Goal: Transaction & Acquisition: Purchase product/service

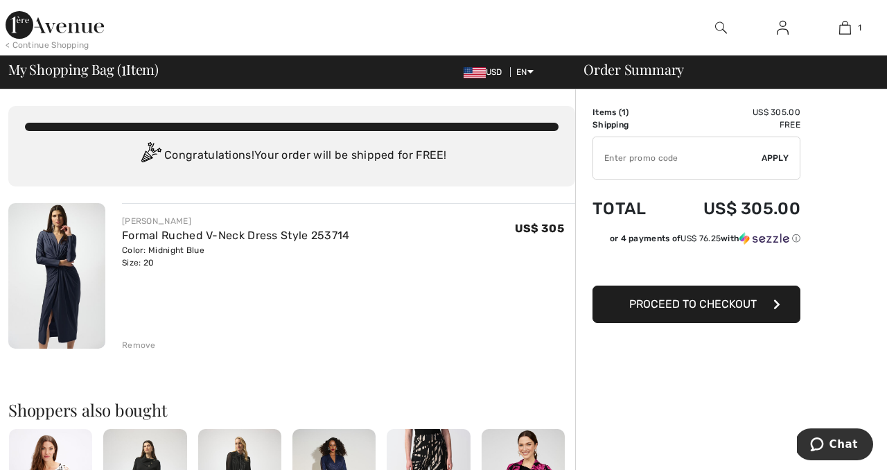
click at [694, 146] on input "TEXT" at bounding box center [677, 158] width 168 height 42
type input "NEW15"
click at [779, 155] on span "Apply" at bounding box center [776, 158] width 28 height 12
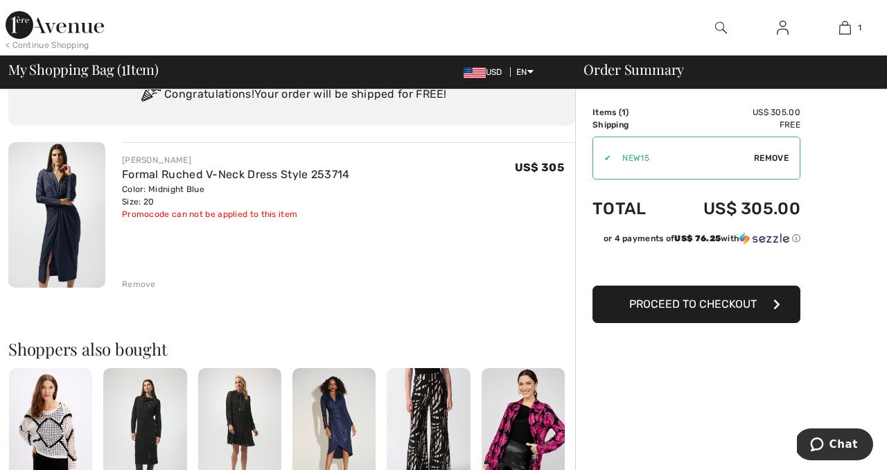
scroll to position [60, 0]
click at [633, 305] on span "Proceed to Checkout" at bounding box center [693, 303] width 128 height 13
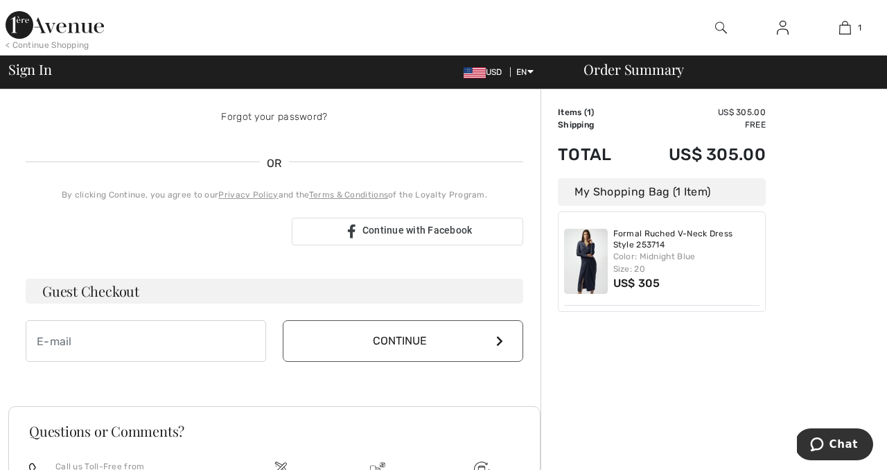
scroll to position [251, 0]
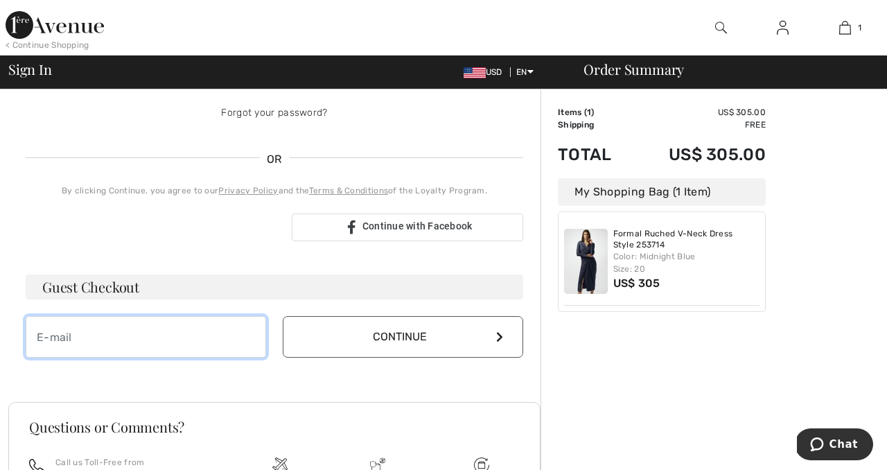
click at [208, 335] on input "email" at bounding box center [146, 337] width 240 height 42
type input "sandy@BetterCollegeChoices.com"
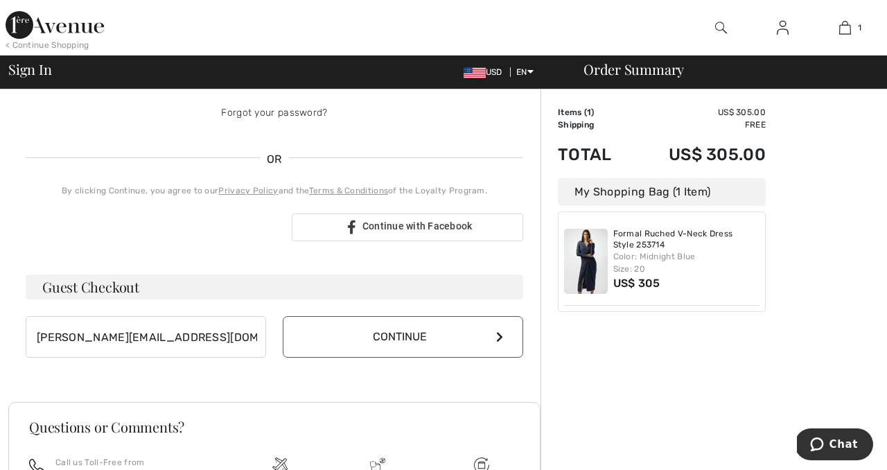
click at [331, 331] on button "Continue" at bounding box center [403, 337] width 240 height 42
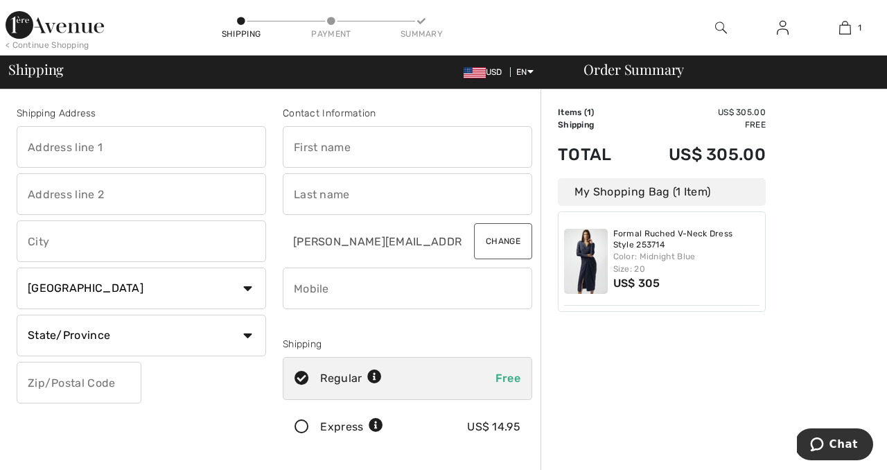
click at [179, 145] on input "text" at bounding box center [141, 147] width 249 height 42
type input "1466 Edgar St"
type input "DuPont"
select select "US"
select select "WA"
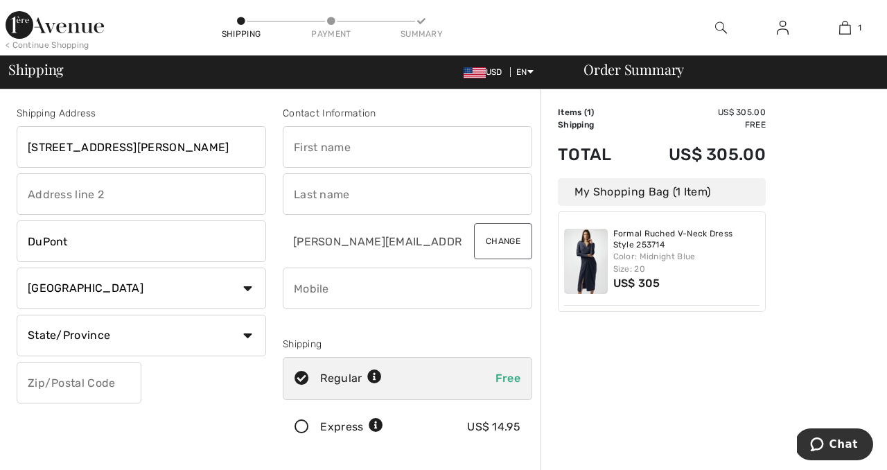
type input "98327"
type input "7038992778"
click at [347, 148] on input "text" at bounding box center [407, 147] width 249 height 42
type input "Sandra"
type input "Clingman"
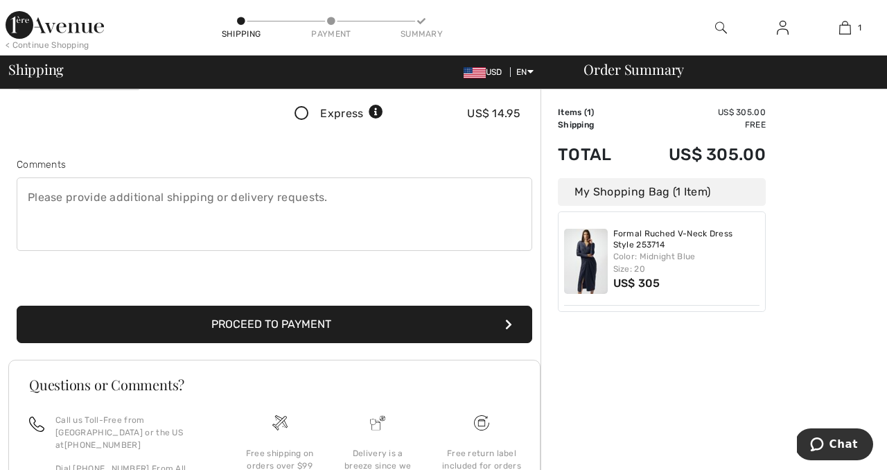
scroll to position [314, 0]
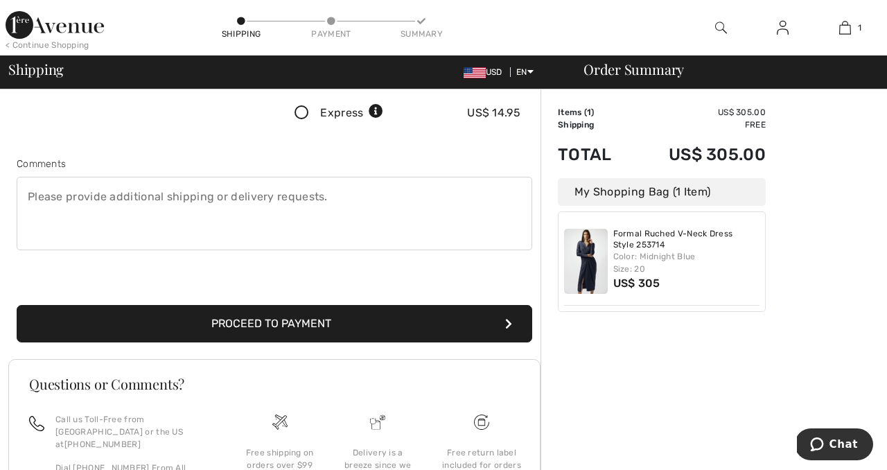
click at [393, 322] on button "Proceed to Payment" at bounding box center [275, 323] width 516 height 37
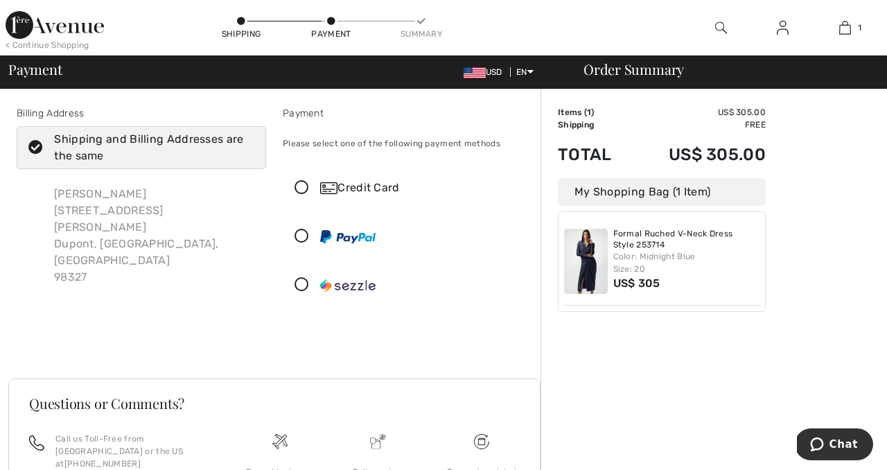
click at [304, 188] on icon at bounding box center [301, 188] width 37 height 15
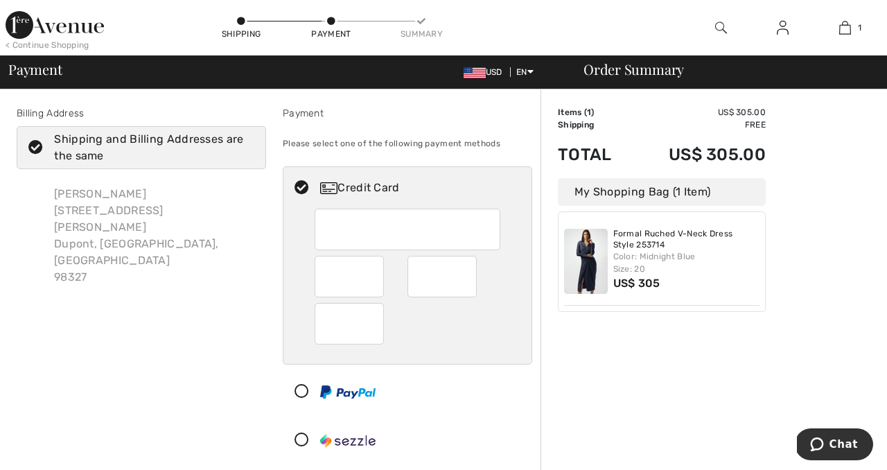
click at [313, 228] on div at bounding box center [407, 286] width 248 height 155
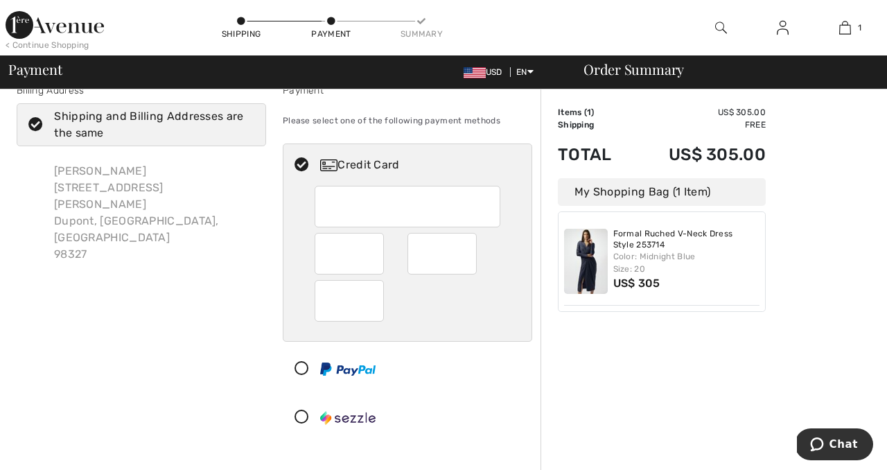
scroll to position [28, 0]
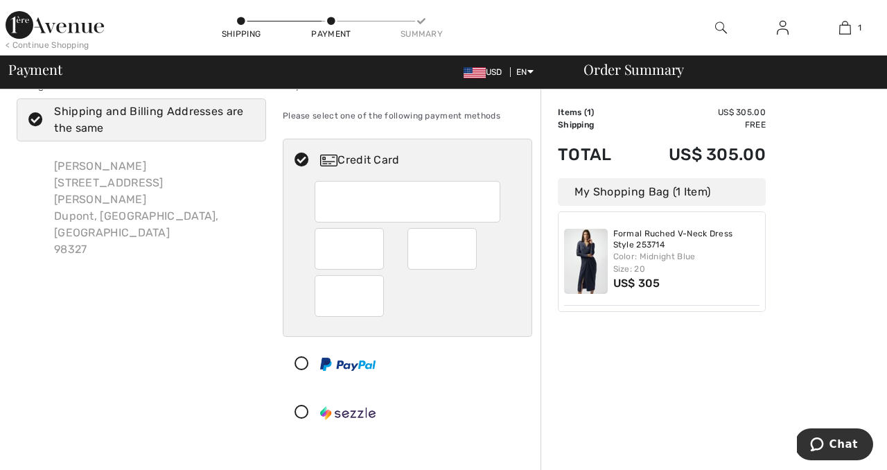
click at [453, 367] on div at bounding box center [401, 364] width 237 height 42
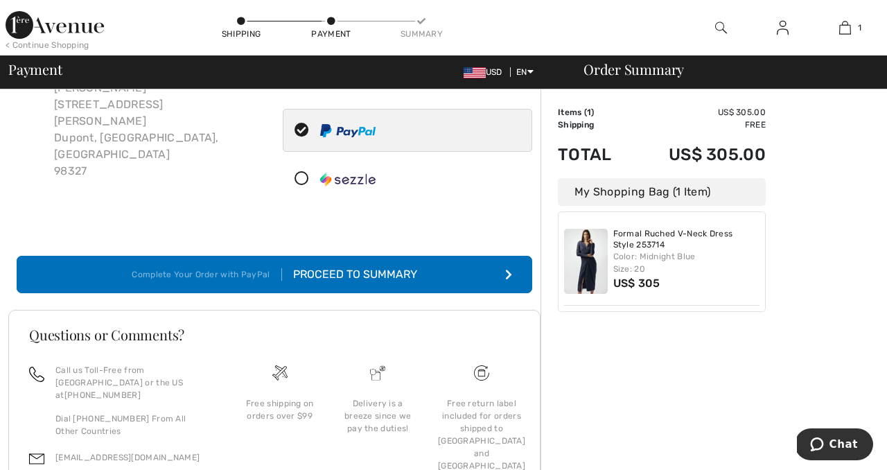
scroll to position [95, 0]
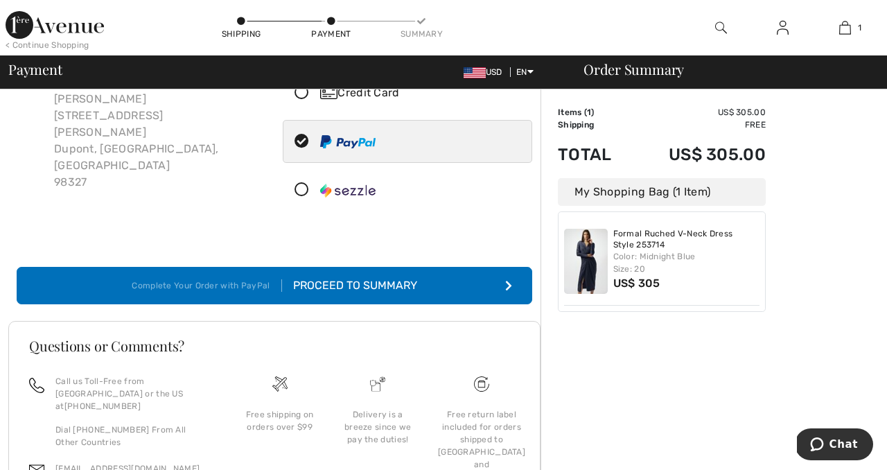
click at [468, 283] on button "Complete Your Order with PayPal Proceed to Summary" at bounding box center [275, 285] width 516 height 37
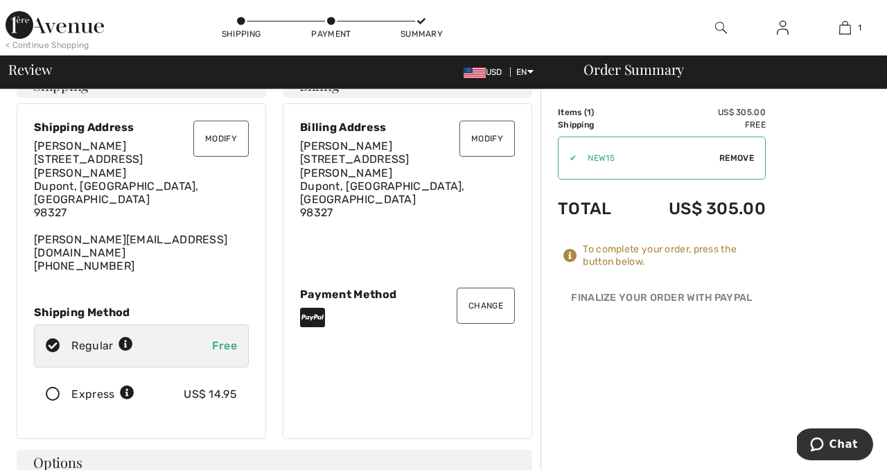
scroll to position [2, 0]
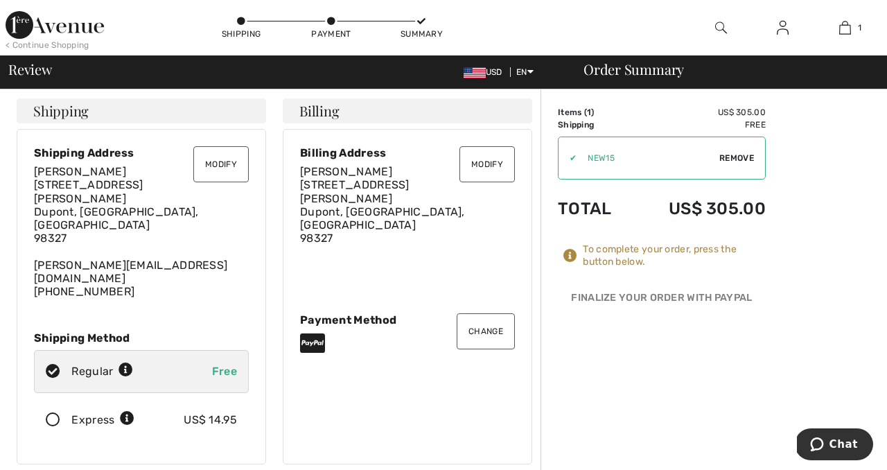
click at [485, 313] on button "Change" at bounding box center [486, 331] width 58 height 36
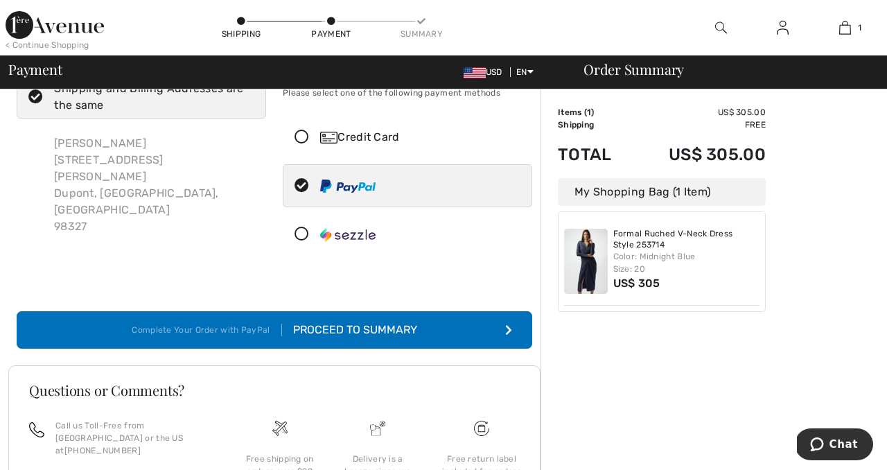
click at [303, 137] on icon at bounding box center [301, 137] width 37 height 15
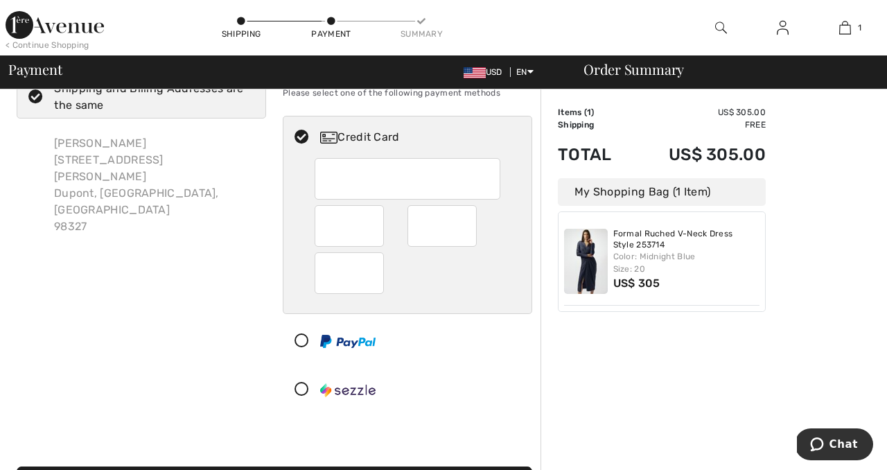
click at [501, 410] on div at bounding box center [401, 390] width 237 height 42
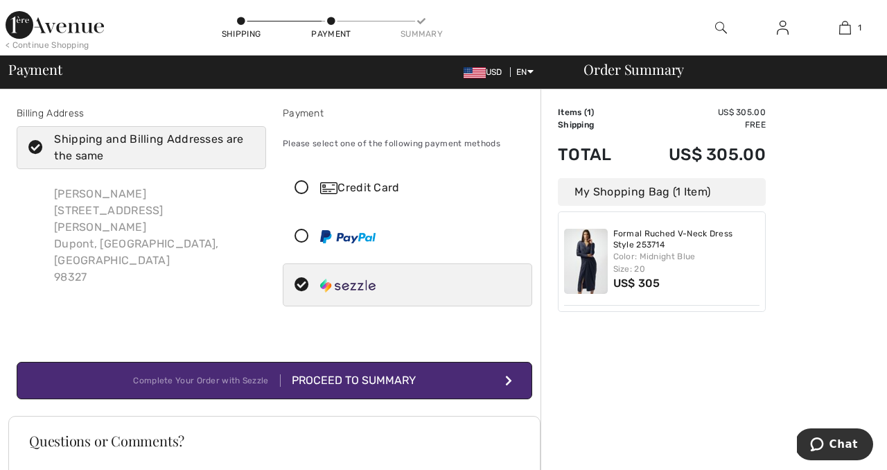
click at [301, 233] on icon at bounding box center [301, 236] width 37 height 15
radio input "true"
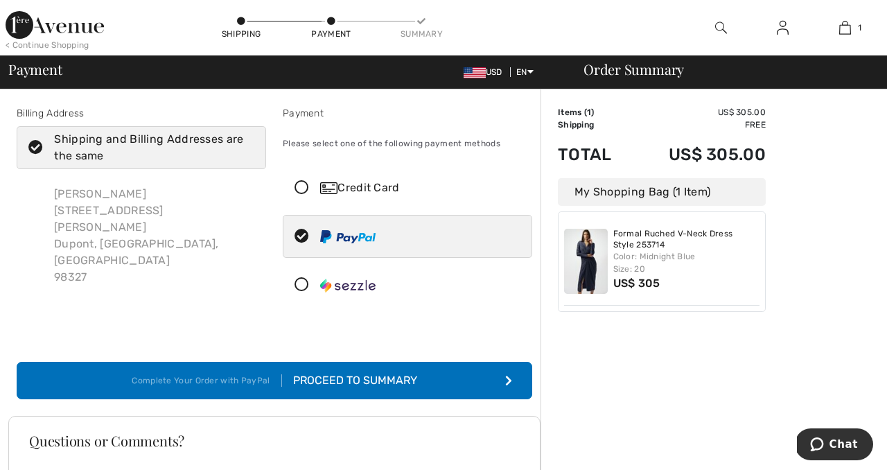
click at [477, 374] on button "Complete Your Order with PayPal Proceed to Summary" at bounding box center [275, 380] width 516 height 37
click at [510, 376] on icon "submit" at bounding box center [508, 380] width 7 height 11
click at [501, 375] on button "Complete Your Order with PayPal Proceed to Summary" at bounding box center [275, 380] width 516 height 37
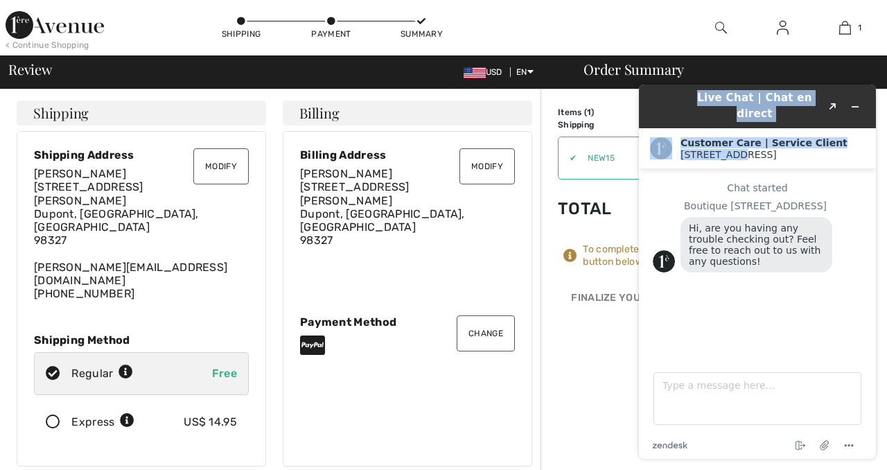
drag, startPoint x: 667, startPoint y: 96, endPoint x: 843, endPoint y: 140, distance: 182.0
click at [843, 140] on div "Live Chat | Chat en direct Created with Sketch. Customer Care | Service Client …" at bounding box center [757, 272] width 237 height 374
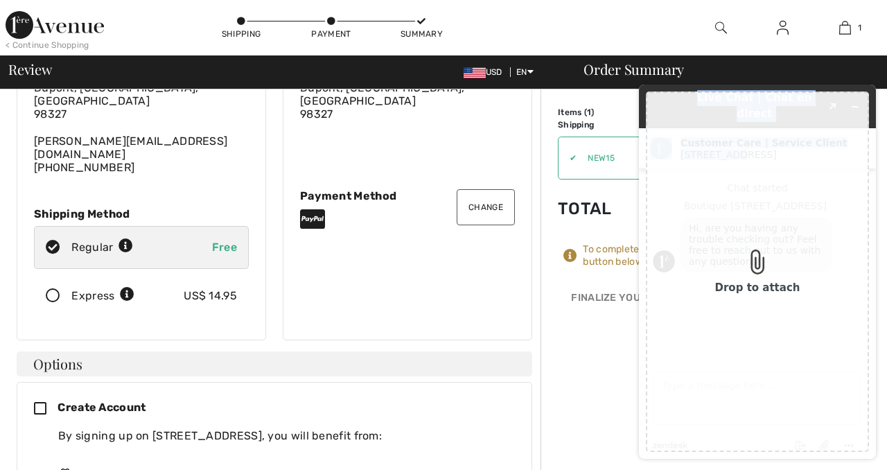
scroll to position [123, 0]
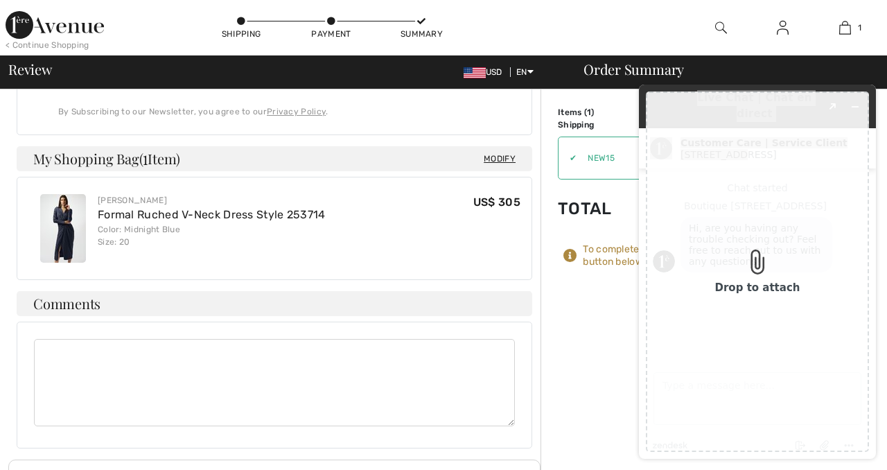
scroll to position [707, 0]
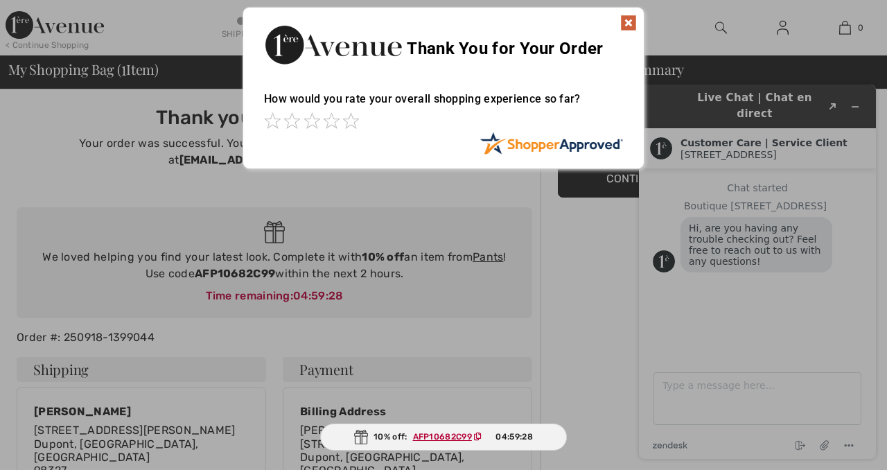
click at [628, 12] on div "Thank You for Your Order" at bounding box center [443, 43] width 401 height 71
click at [627, 24] on img at bounding box center [628, 23] width 17 height 17
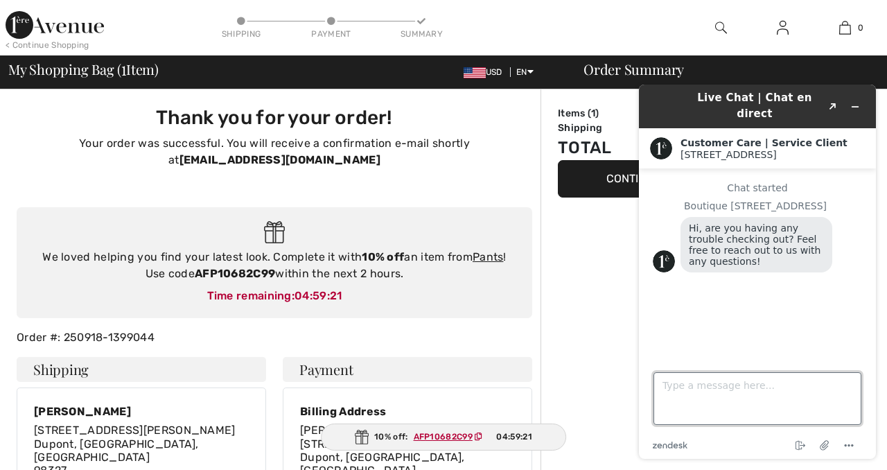
click at [702, 396] on textarea "Type a message here..." at bounding box center [757, 398] width 208 height 53
click at [749, 385] on textarea "no please close box I cant see my order" at bounding box center [757, 398] width 208 height 53
click at [673, 387] on textarea "no please close box. I cant see my order" at bounding box center [757, 398] width 208 height 53
type textarea "no. please close box. I cant see my order"
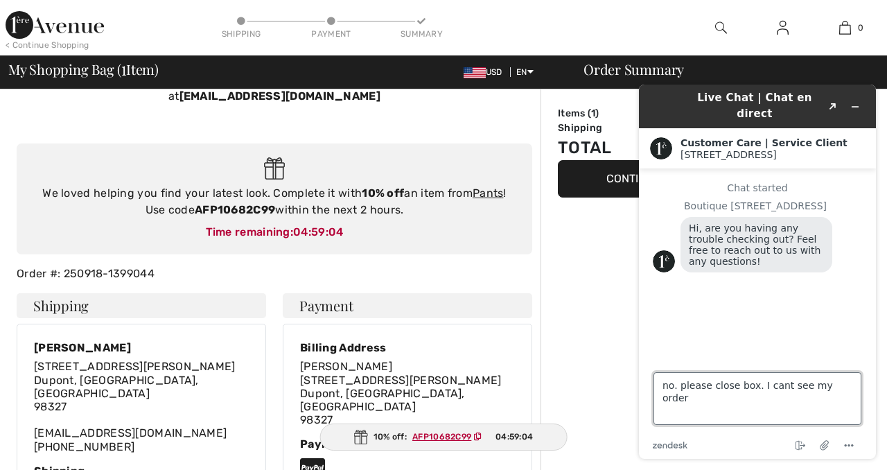
scroll to position [63, 0]
click at [848, 387] on textarea "no. please close box. I cant see my order" at bounding box center [757, 398] width 208 height 53
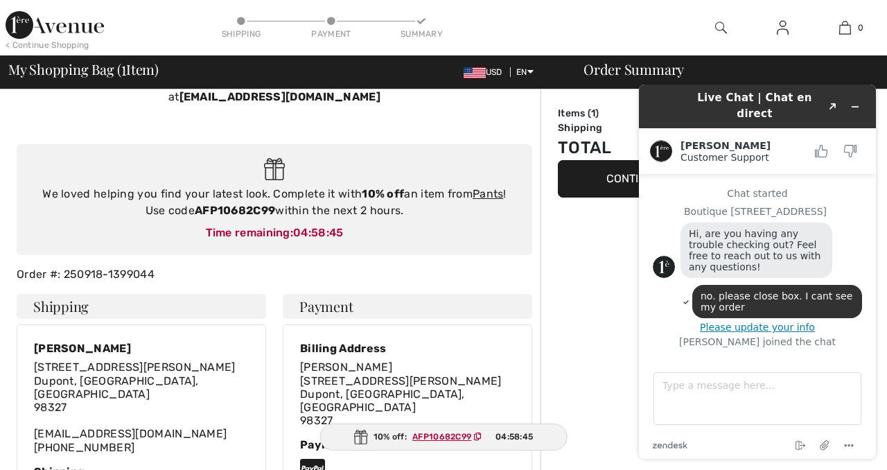
click at [603, 182] on button "Continue Shopping" at bounding box center [662, 178] width 208 height 37
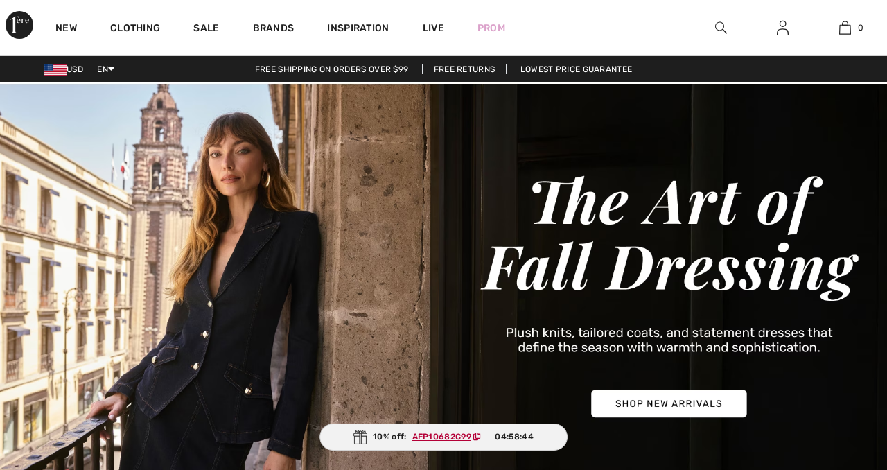
scroll to position [1, 0]
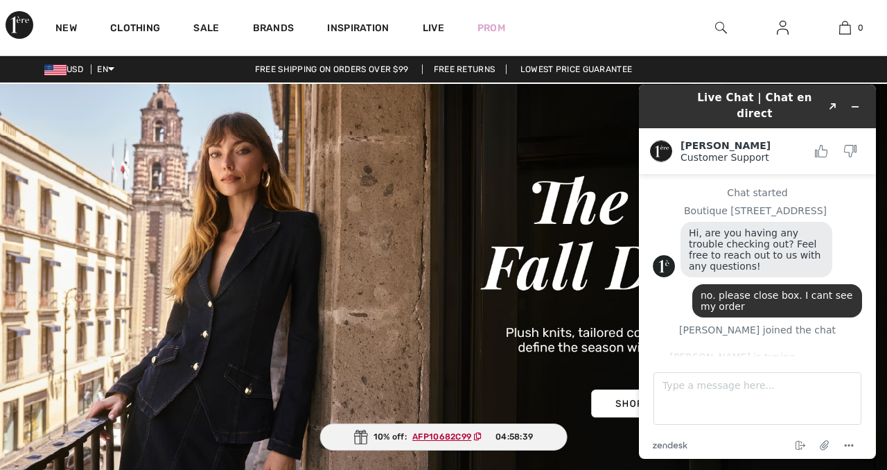
click at [588, 128] on img at bounding box center [443, 294] width 887 height 425
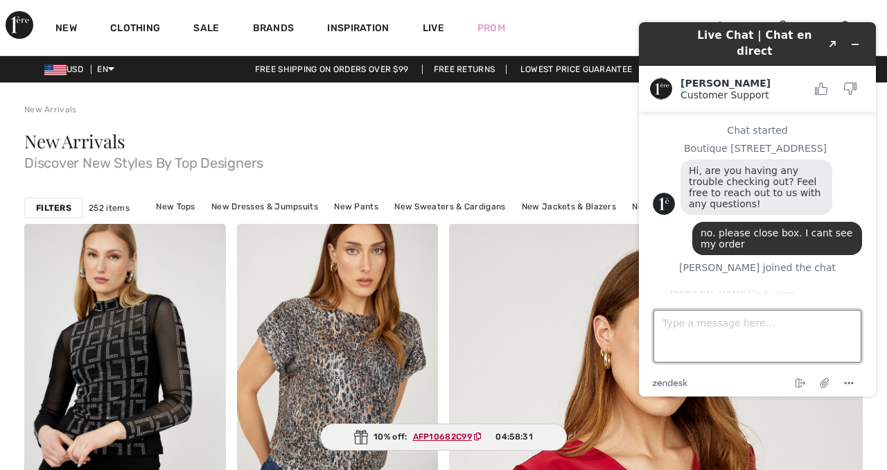
click at [675, 328] on textarea "Type a message here..." at bounding box center [757, 336] width 208 height 53
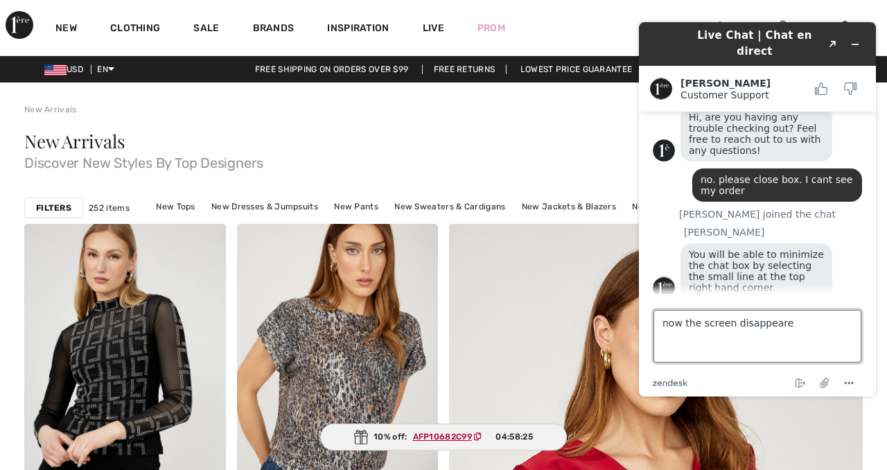
type textarea "now the screen disappeared"
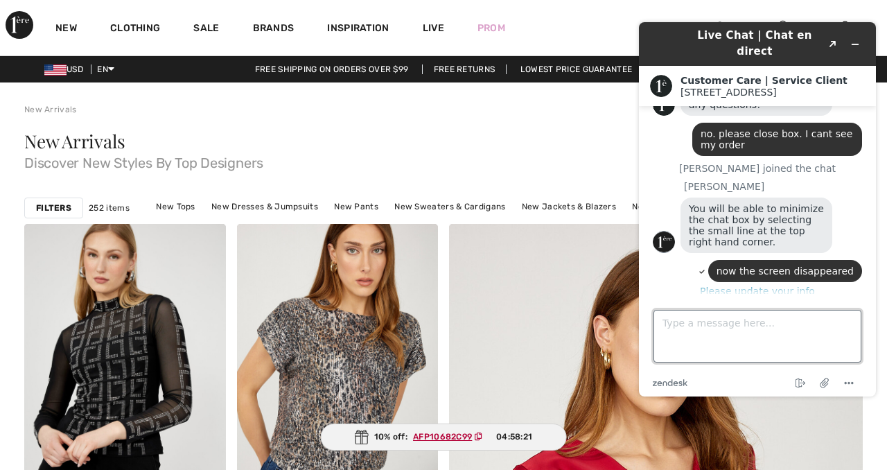
scroll to position [159, 0]
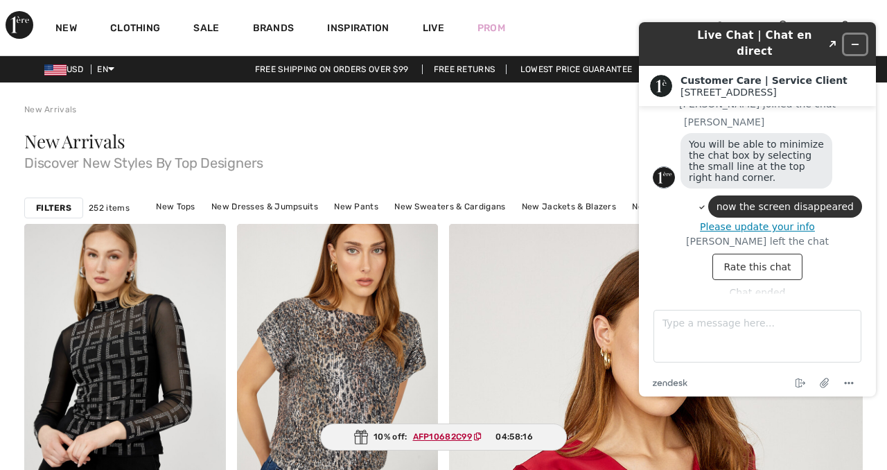
click at [854, 39] on icon "Minimize widget" at bounding box center [855, 44] width 10 height 10
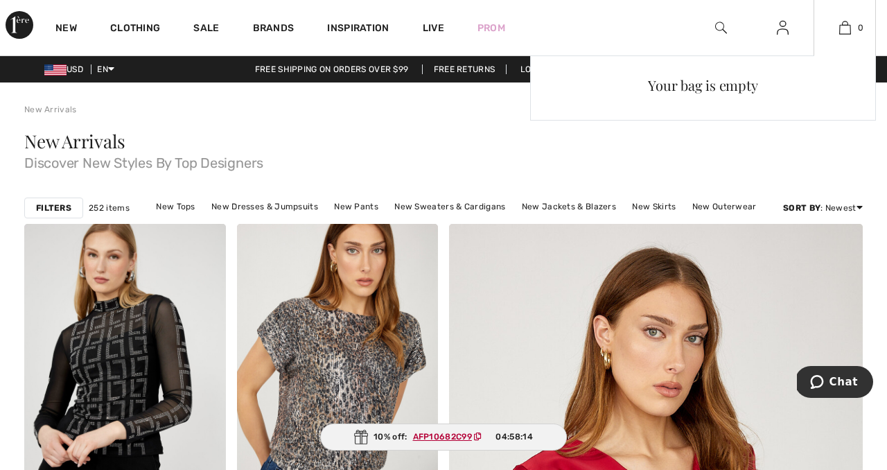
click at [804, 174] on div "Your bag is empty" at bounding box center [703, 178] width 346 height 246
